Goal: Browse casually

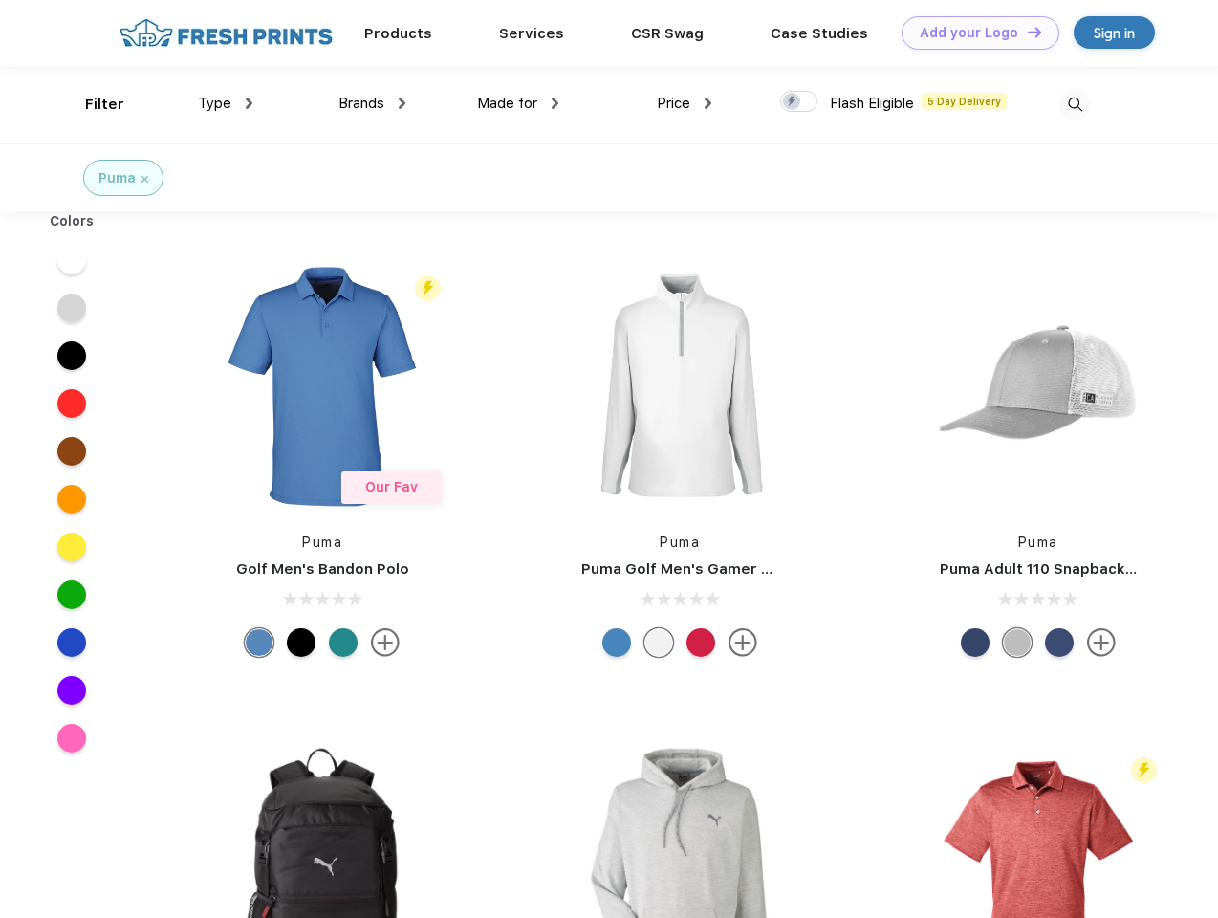
click at [973, 33] on link "Add your Logo Design Tool" at bounding box center [980, 32] width 158 height 33
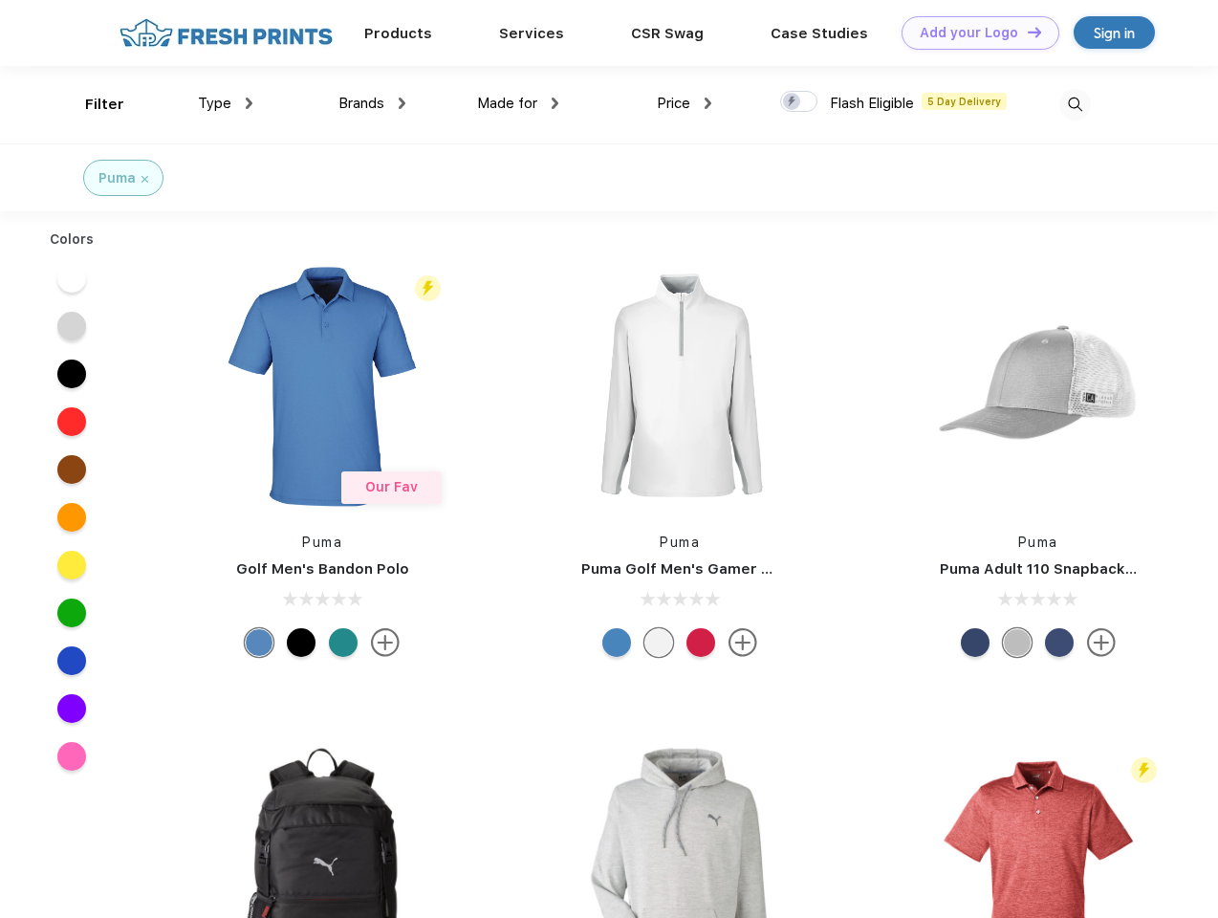
click at [0, 0] on div "Design Tool" at bounding box center [0, 0] width 0 height 0
click at [1026, 32] on link "Add your Logo Design Tool" at bounding box center [980, 32] width 158 height 33
click at [92, 104] on div "Filter" at bounding box center [104, 105] width 39 height 22
click at [226, 103] on span "Type" at bounding box center [214, 103] width 33 height 17
click at [372, 103] on span "Brands" at bounding box center [361, 103] width 46 height 17
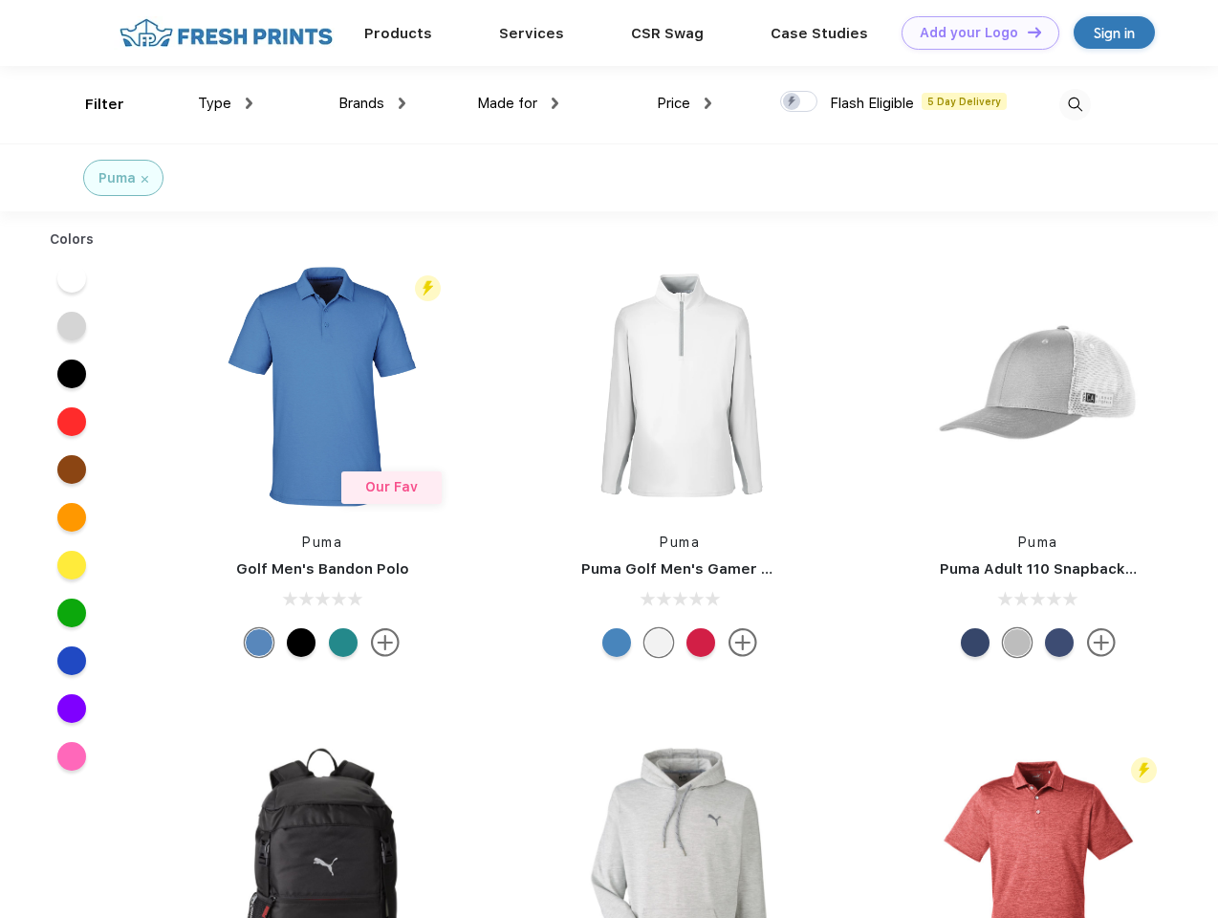
click at [518, 103] on span "Made for" at bounding box center [507, 103] width 60 height 17
click at [684, 103] on span "Price" at bounding box center [673, 103] width 33 height 17
click at [799, 102] on div at bounding box center [798, 101] width 37 height 21
click at [792, 102] on input "checkbox" at bounding box center [786, 96] width 12 height 12
click at [1074, 104] on img at bounding box center [1075, 105] width 32 height 32
